Goal: Task Accomplishment & Management: Use online tool/utility

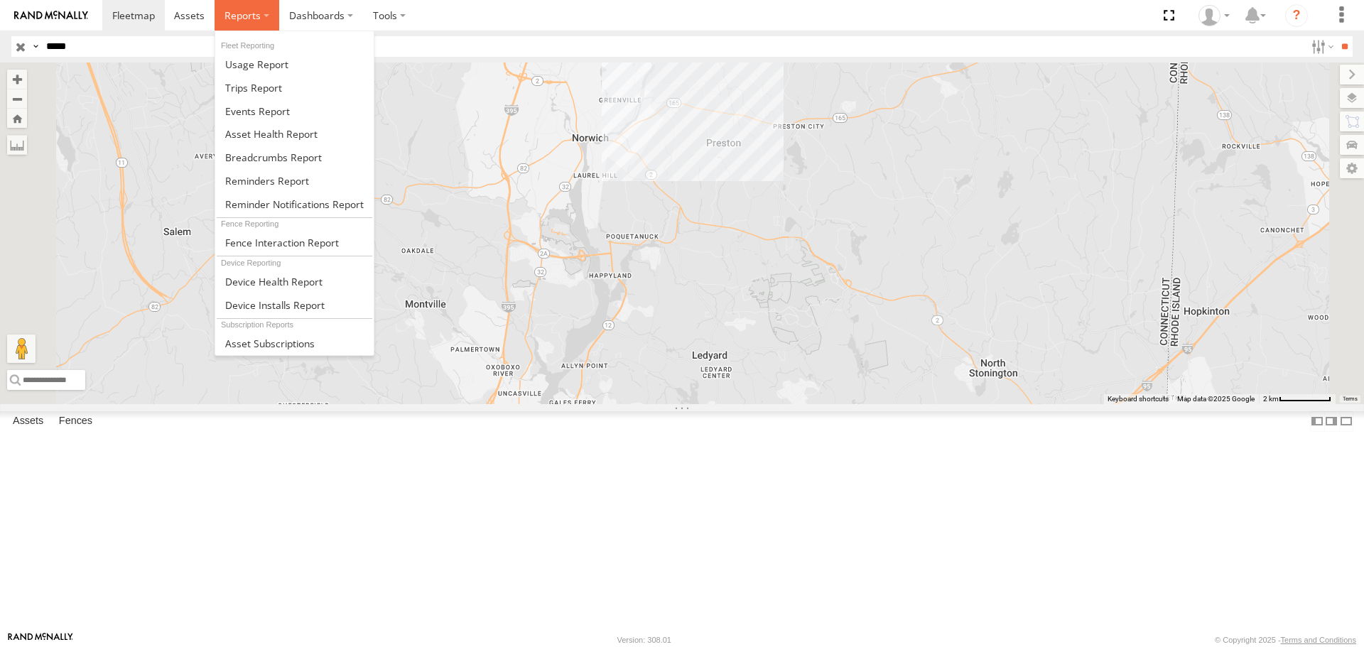
click at [273, 11] on label at bounding box center [247, 15] width 65 height 31
click at [286, 126] on link at bounding box center [294, 133] width 158 height 23
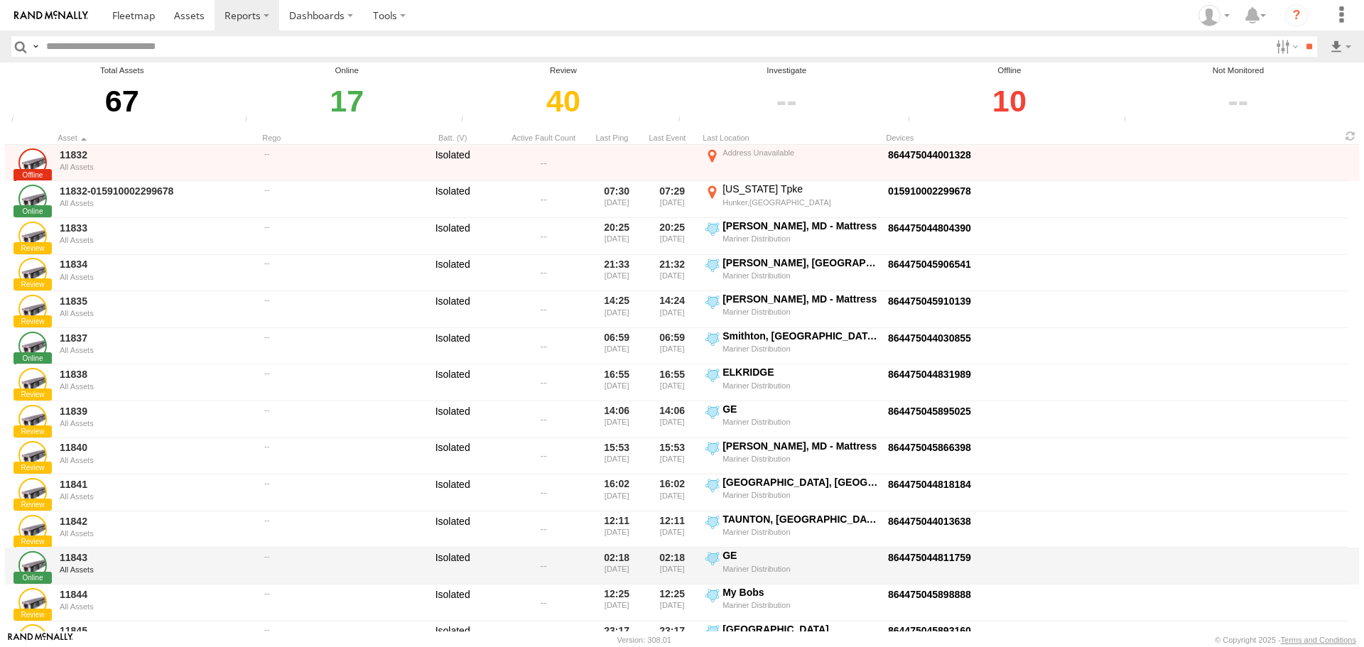
scroll to position [497, 0]
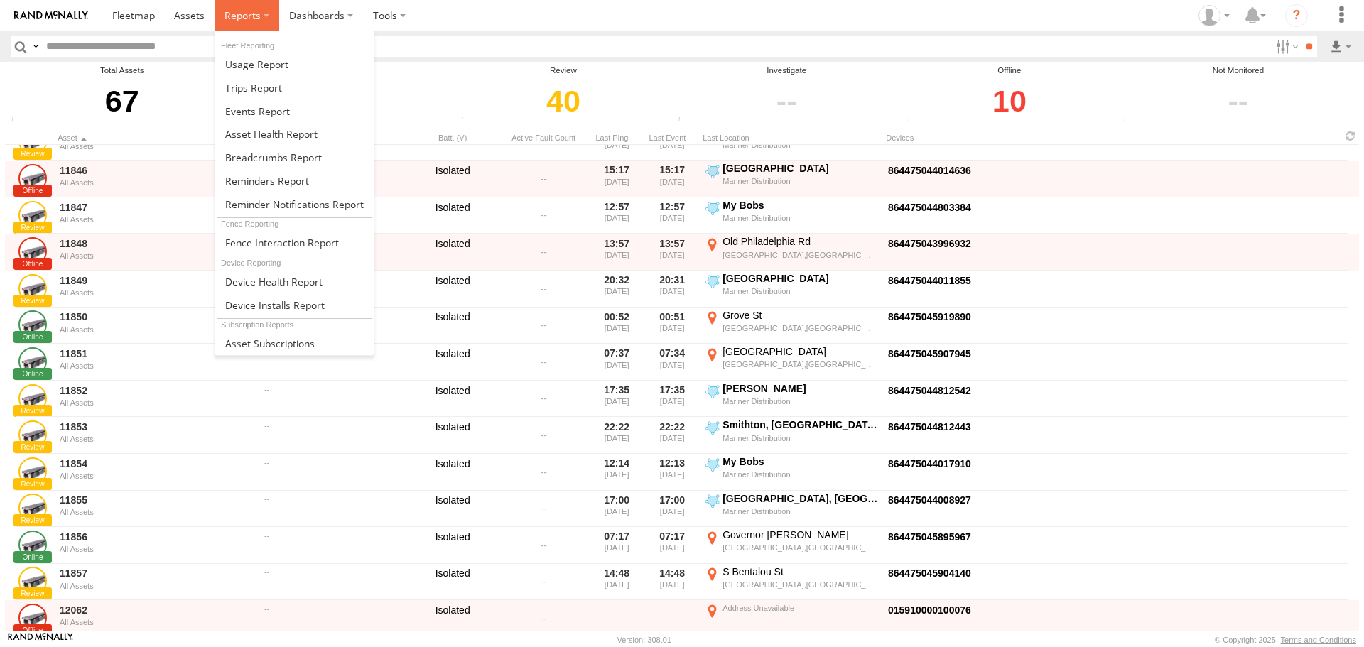
click at [229, 16] on span at bounding box center [242, 15] width 36 height 13
click at [301, 129] on span at bounding box center [271, 133] width 92 height 13
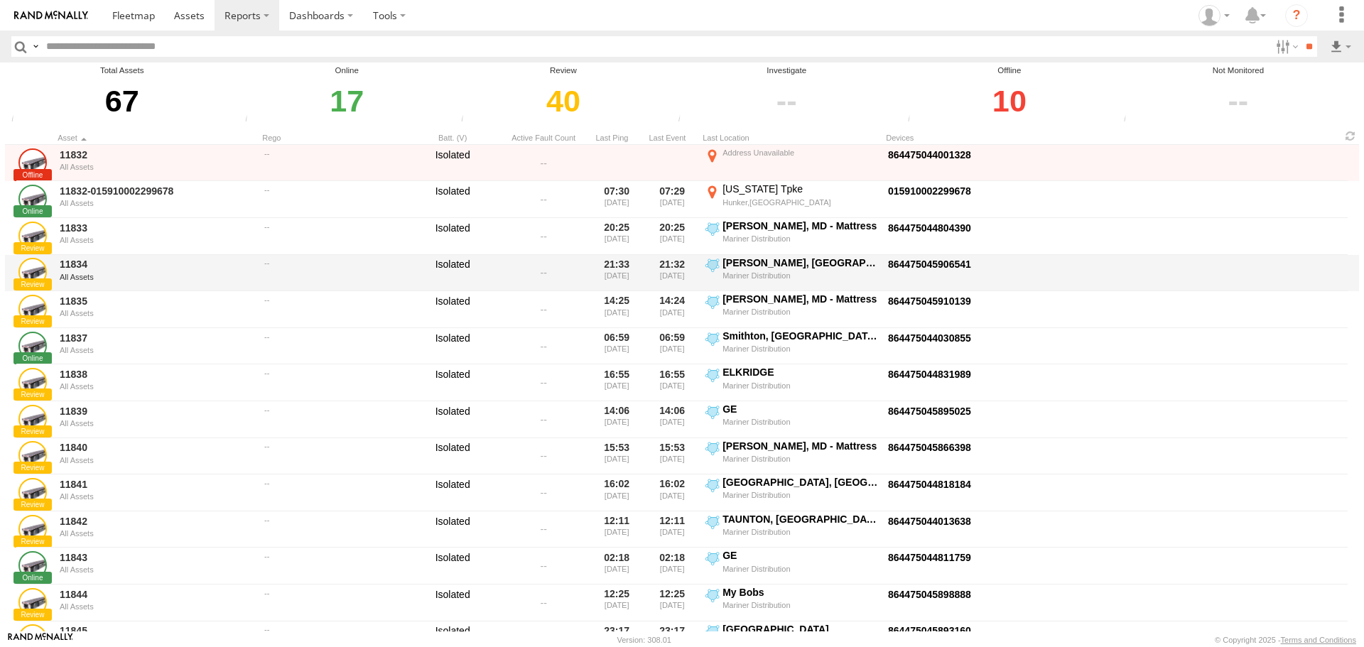
click at [1193, 285] on div at bounding box center [805, 282] width 1085 height 5
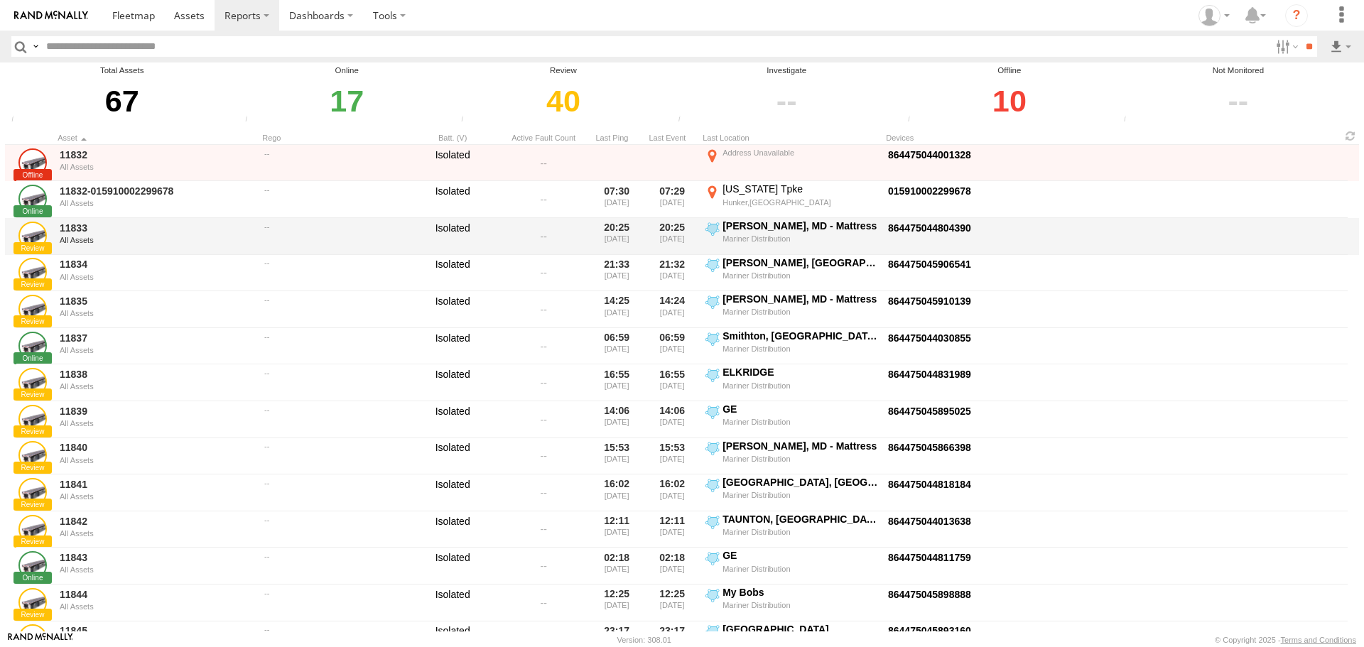
click at [1149, 222] on div "11833 All Assets 20:25 09/24/2025 20:25 09/24/2025 Lansdowne, MD - Mattress Mar…" at bounding box center [682, 236] width 1354 height 37
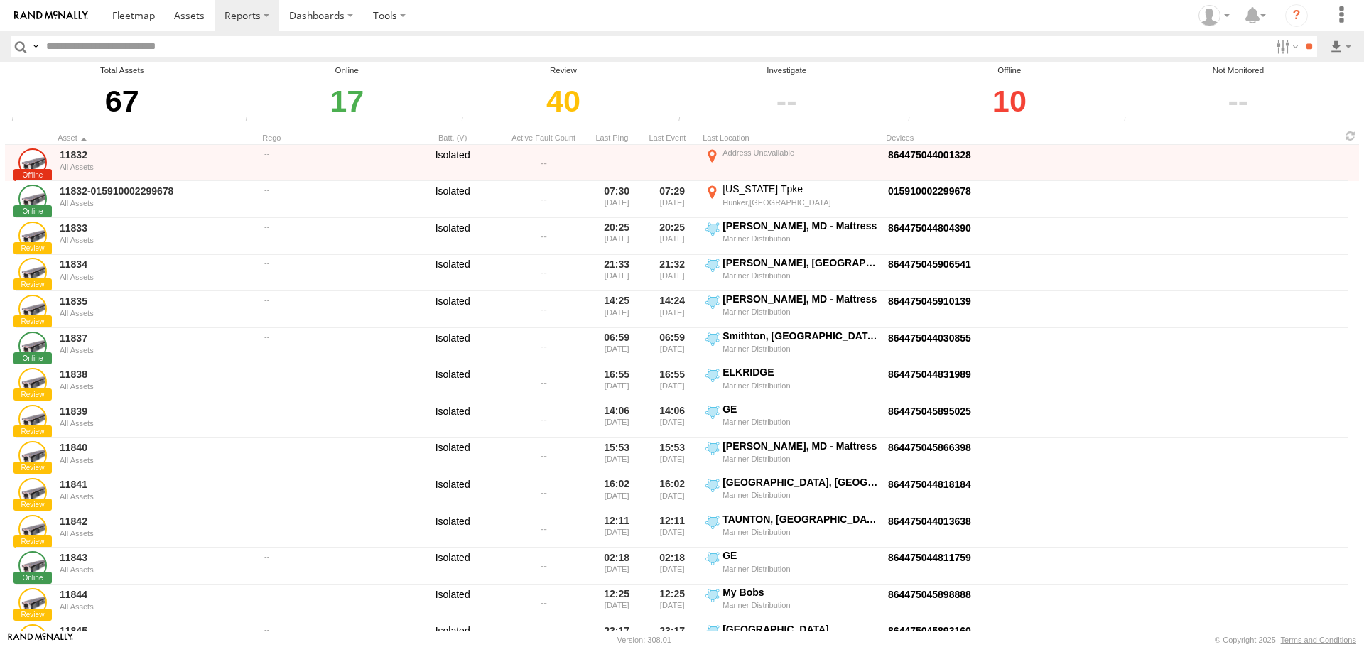
click at [1323, 85] on div at bounding box center [1237, 101] width 237 height 49
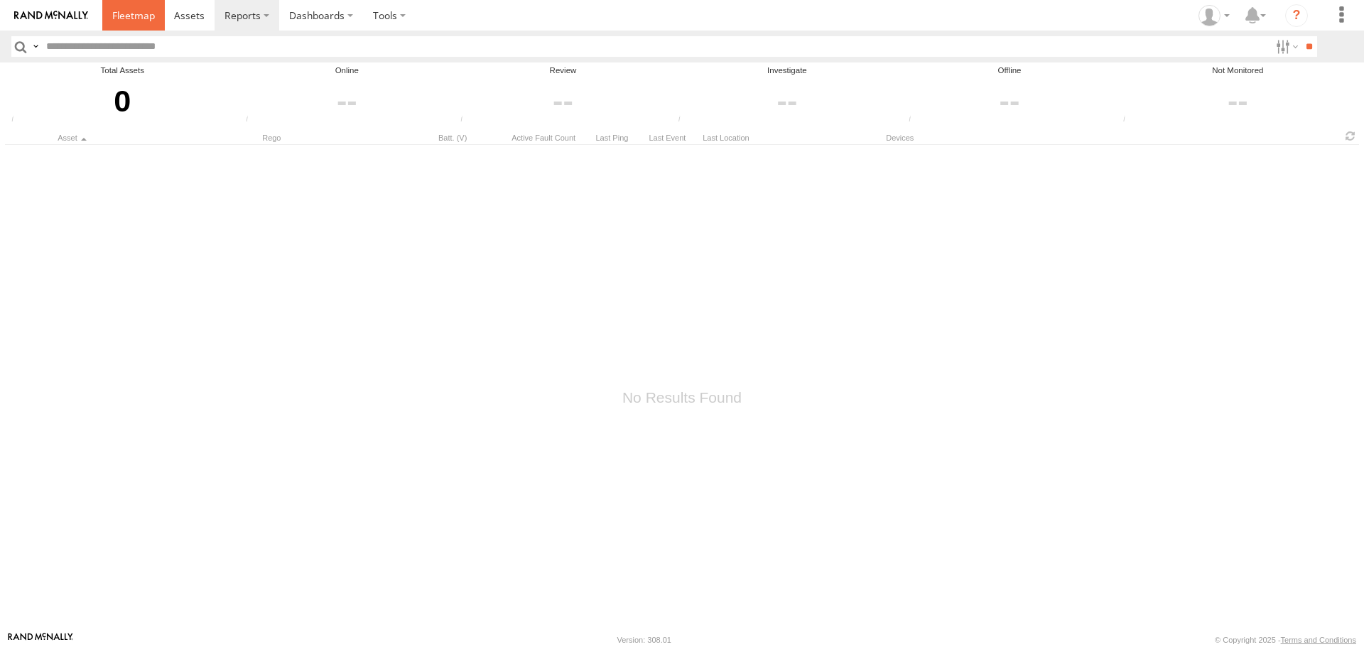
click at [124, 11] on span at bounding box center [133, 15] width 43 height 13
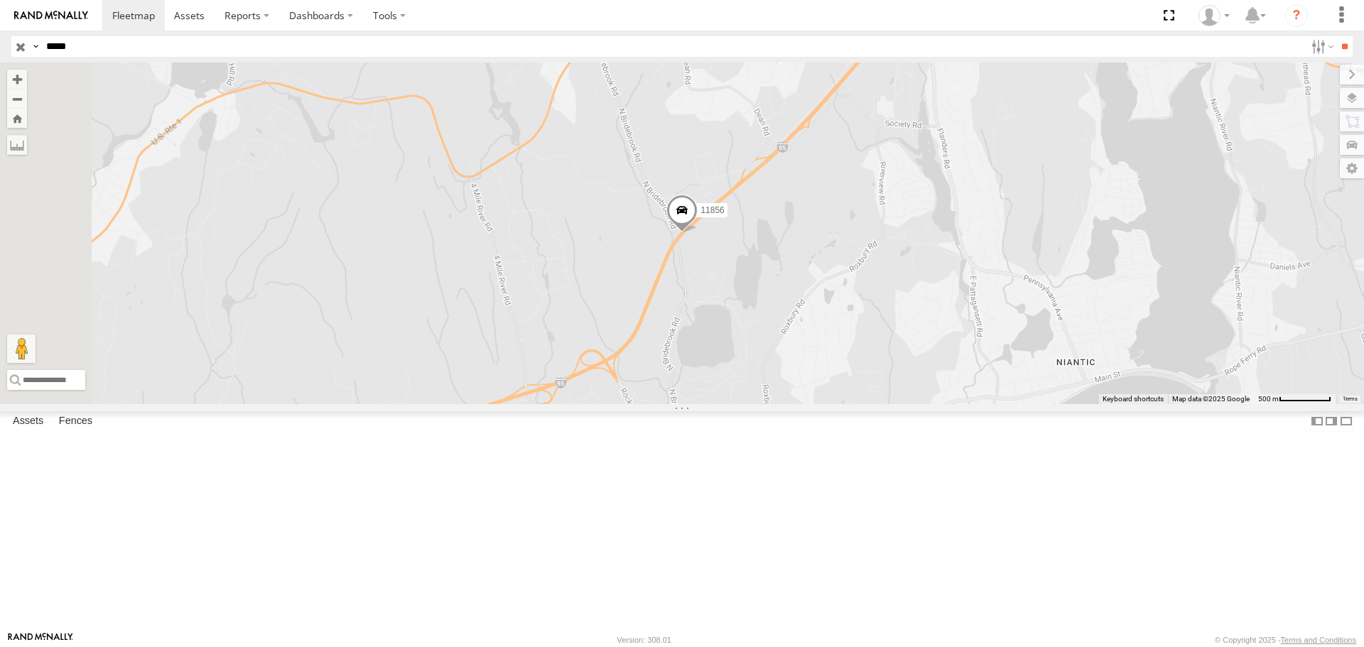
click at [26, 50] on input "button" at bounding box center [20, 46] width 18 height 21
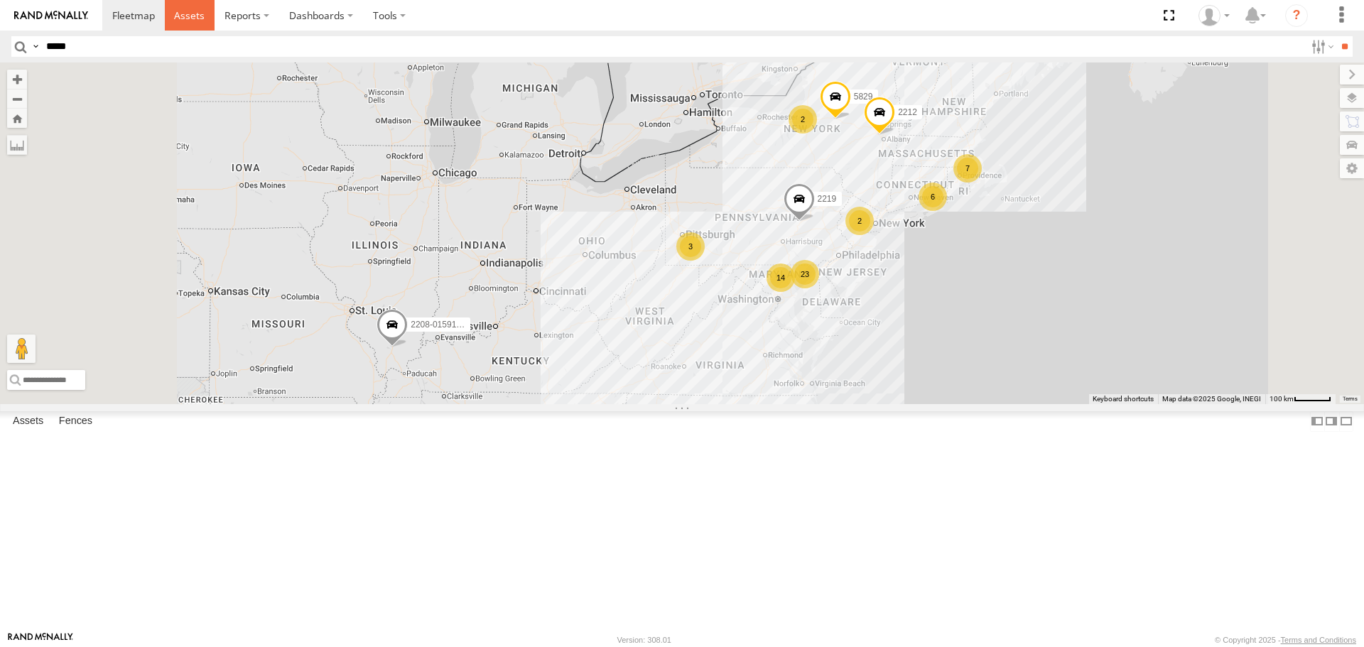
click at [192, 14] on span at bounding box center [189, 15] width 31 height 13
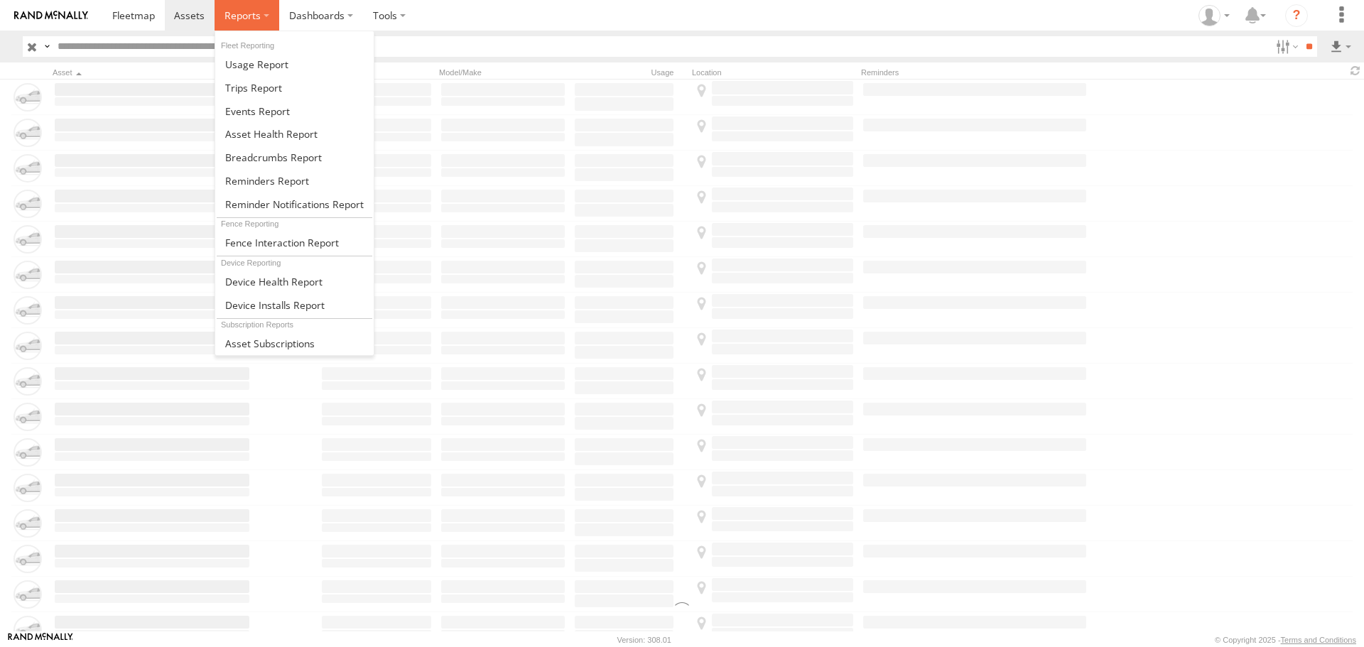
click at [239, 11] on span at bounding box center [242, 15] width 36 height 13
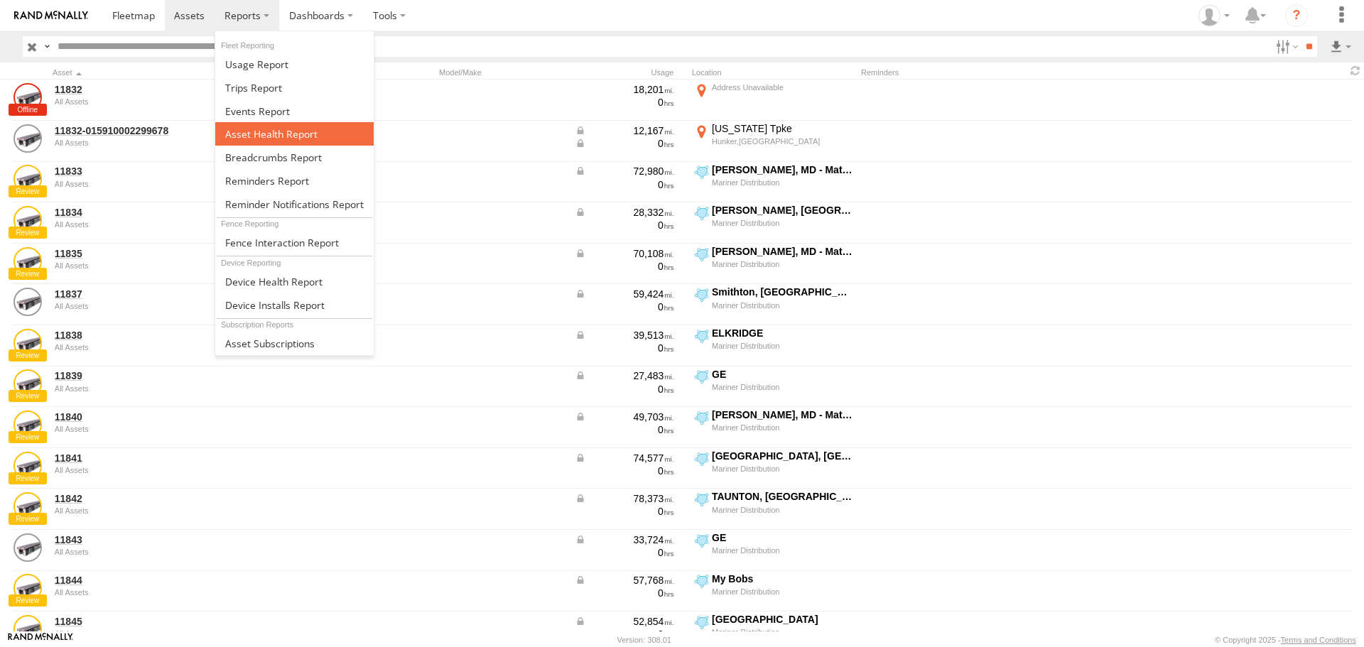
click at [252, 132] on span at bounding box center [271, 133] width 92 height 13
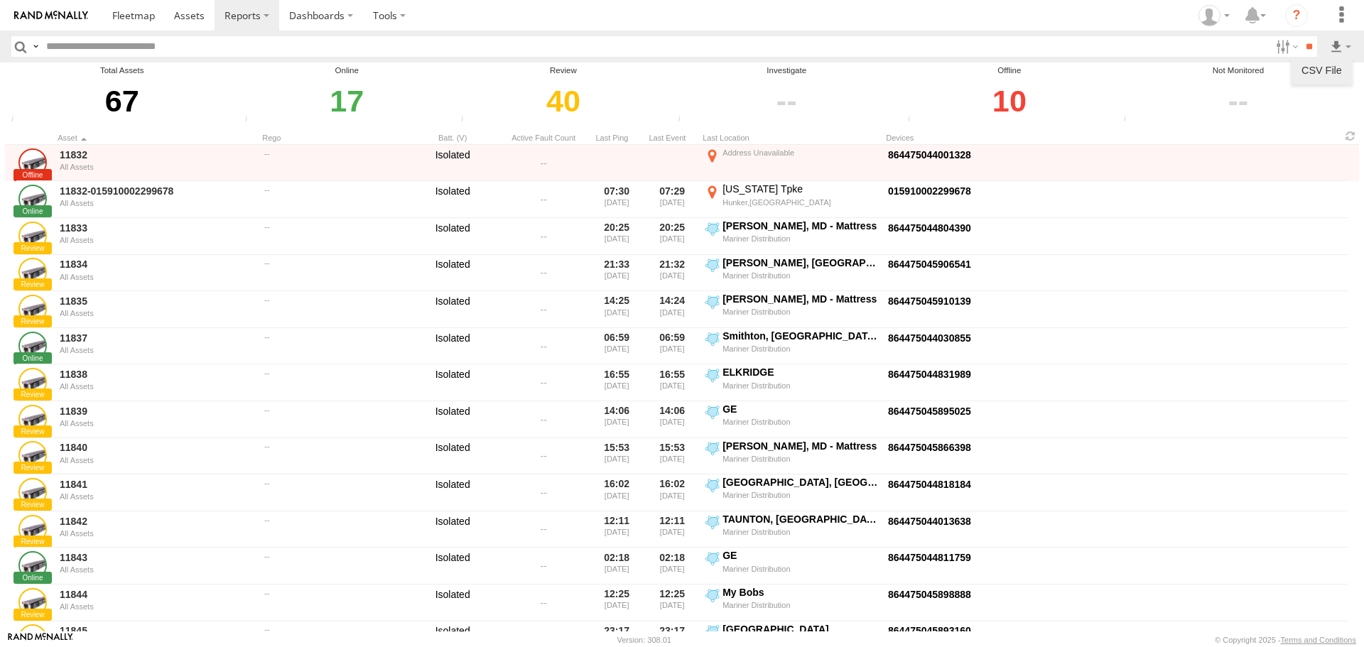
click at [1333, 65] on link at bounding box center [1321, 70] width 50 height 21
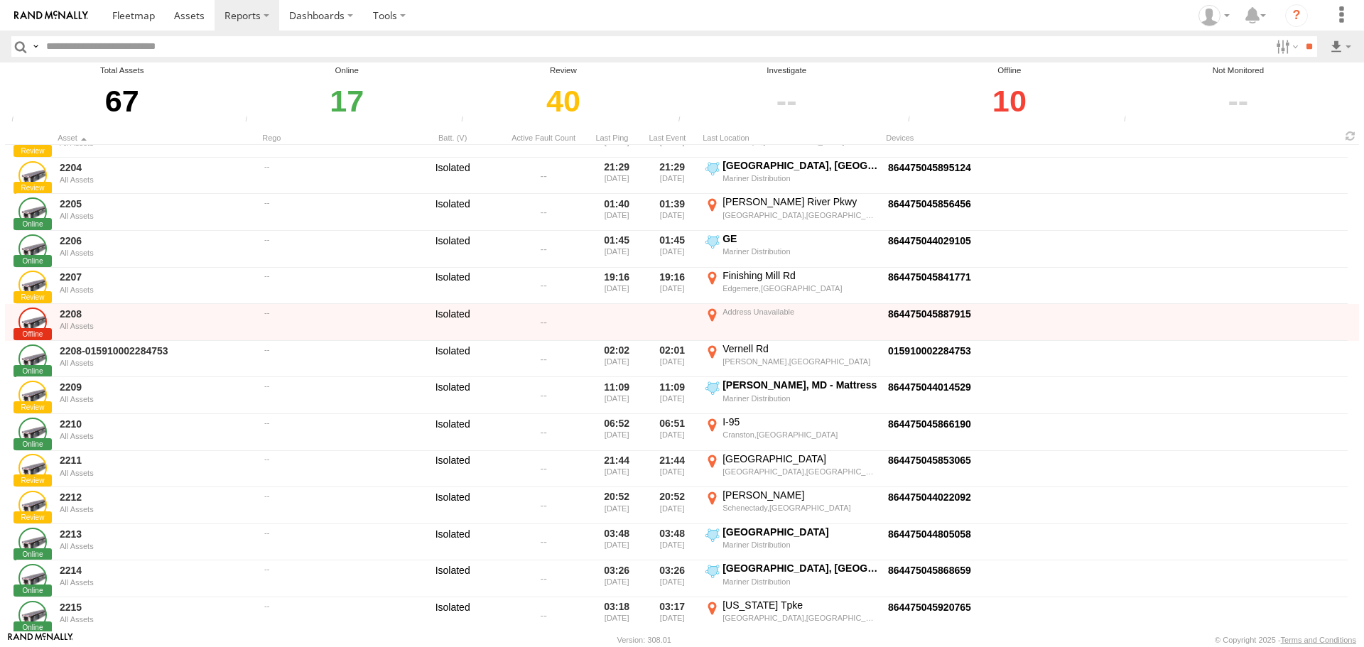
scroll to position [1997, 0]
